Goal: Find specific page/section: Find specific page/section

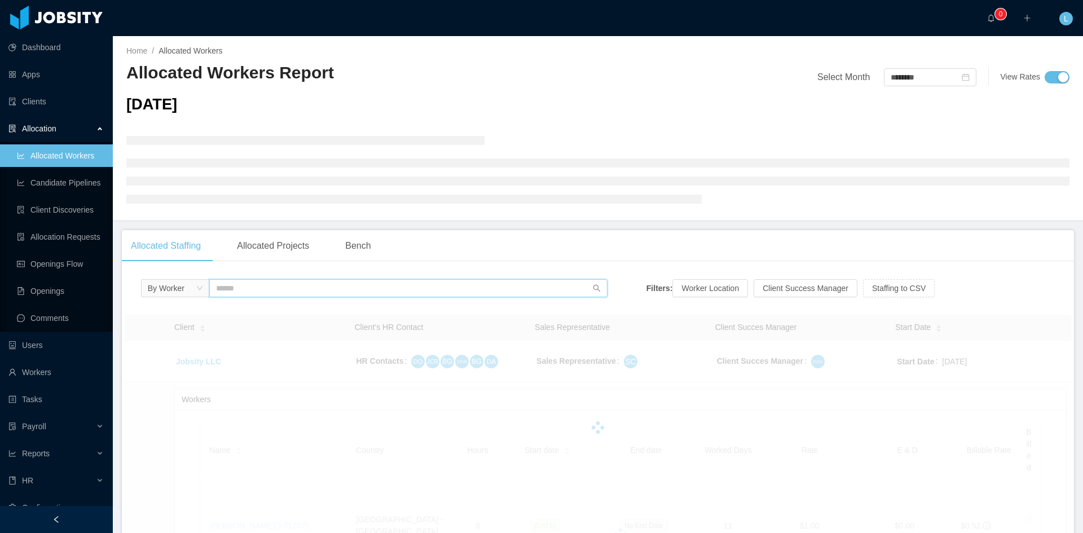
click at [274, 292] on input "text" at bounding box center [408, 288] width 398 height 18
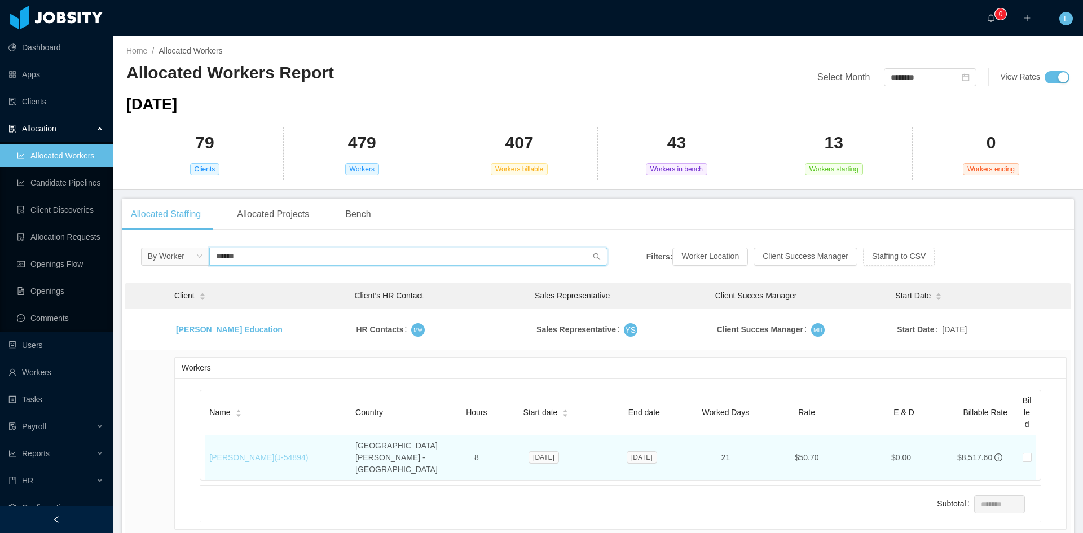
type input "******"
click at [279, 453] on link "[PERSON_NAME] (J- 54894 )" at bounding box center [258, 457] width 99 height 9
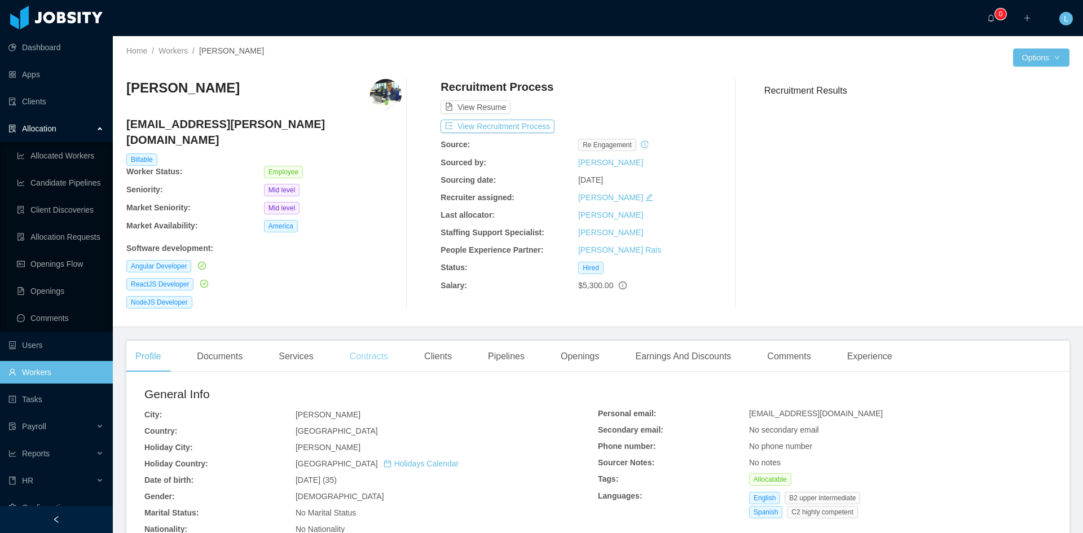
click at [388, 341] on div "Contracts" at bounding box center [369, 357] width 56 height 32
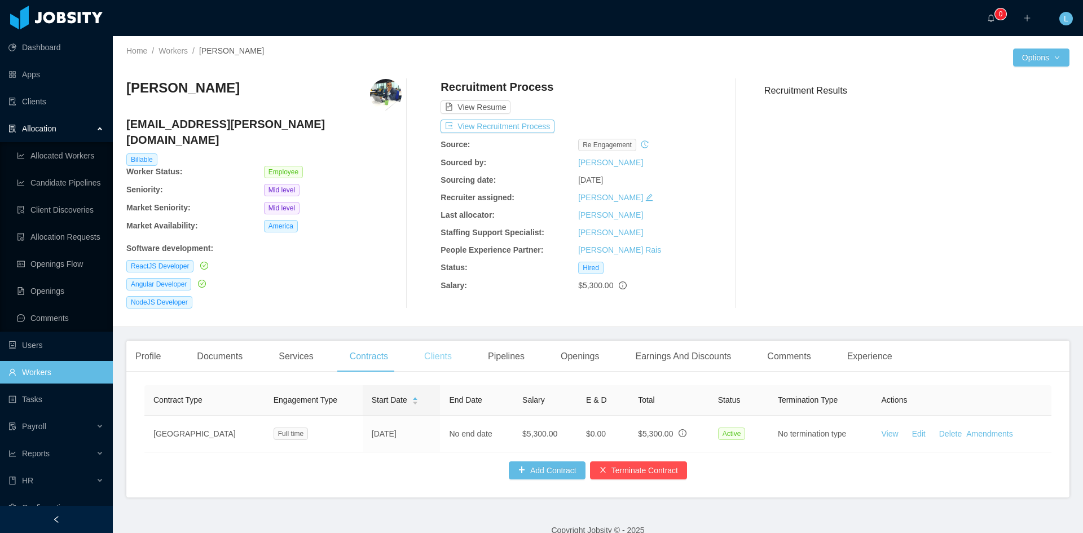
click at [431, 341] on div "Clients" at bounding box center [438, 357] width 46 height 32
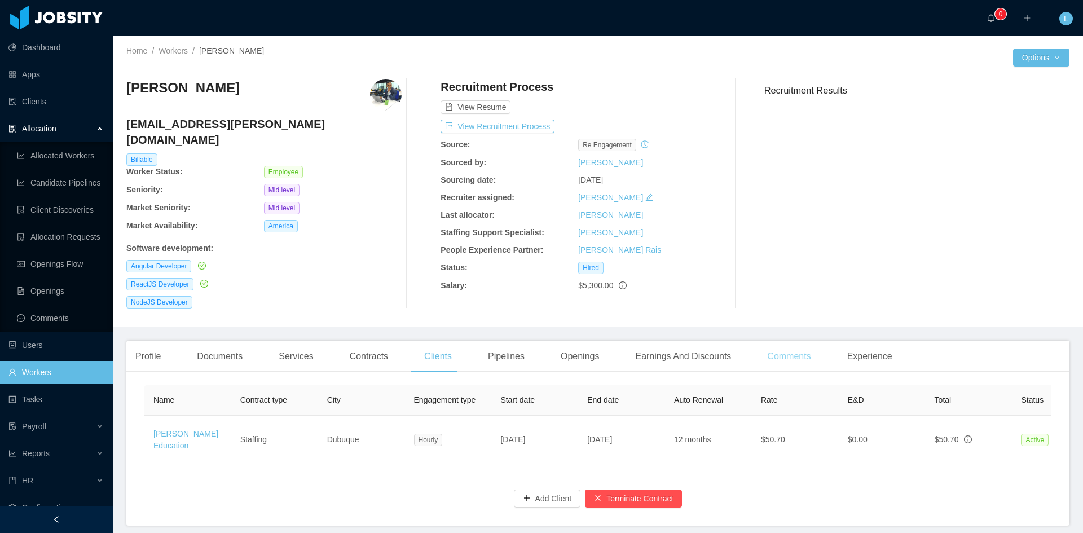
click at [772, 344] on div "Comments" at bounding box center [789, 357] width 62 height 32
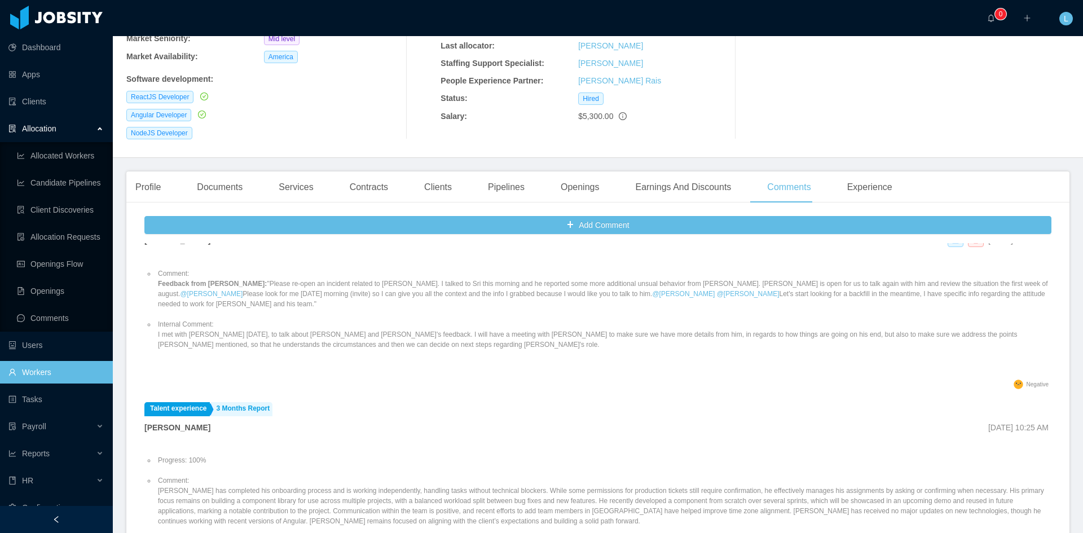
scroll to position [959, 0]
